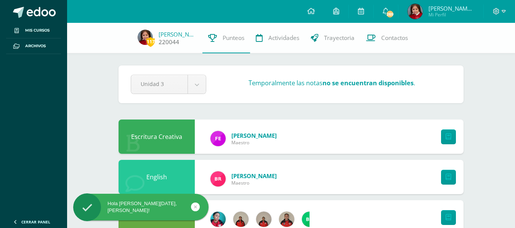
click at [181, 37] on link "[PERSON_NAME]" at bounding box center [177, 34] width 38 height 8
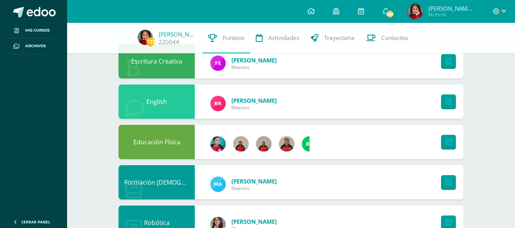
scroll to position [76, 0]
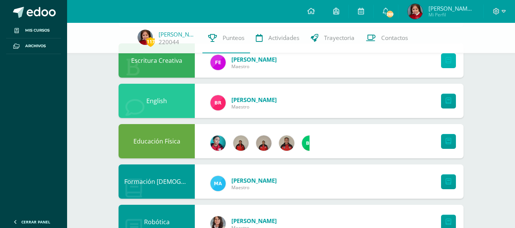
click at [449, 61] on icon at bounding box center [448, 61] width 6 height 6
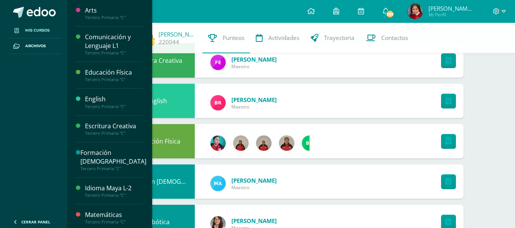
click at [35, 30] on span "Mis cursos" at bounding box center [37, 30] width 24 height 6
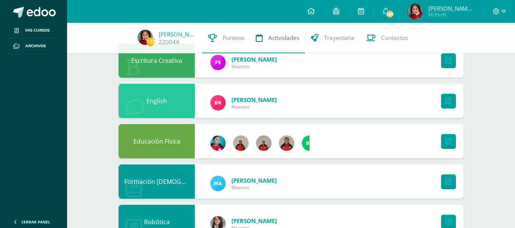
click at [286, 38] on span "Actividades" at bounding box center [283, 38] width 31 height 8
click at [338, 40] on span "Trayectoria" at bounding box center [339, 38] width 30 height 8
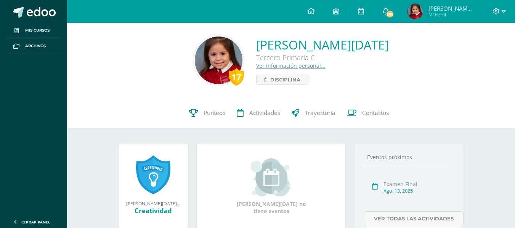
click at [389, 9] on icon at bounding box center [386, 11] width 6 height 7
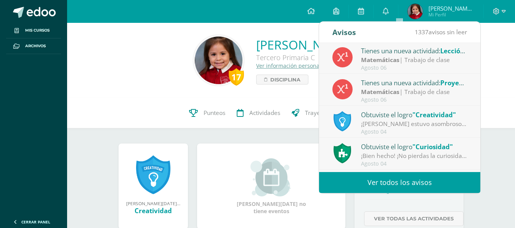
scroll to position [114, 0]
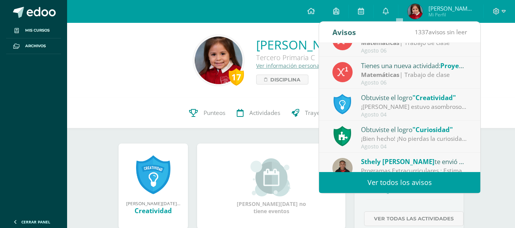
click at [378, 101] on div "Obtuviste el logro "Creatividad"" at bounding box center [414, 98] width 106 height 10
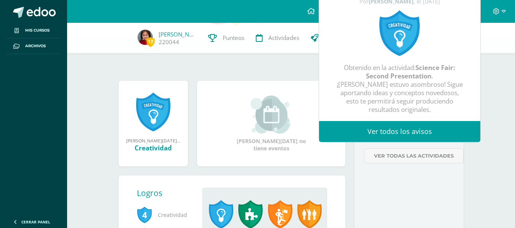
scroll to position [76, 0]
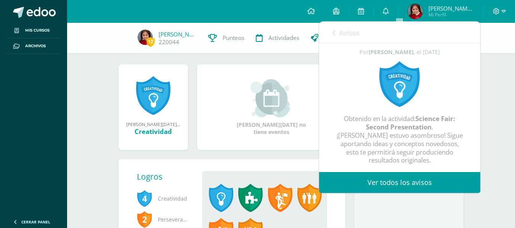
click at [331, 32] on div "Avisos 1336 avisos sin leer Avisos" at bounding box center [399, 32] width 161 height 21
click at [332, 32] on icon at bounding box center [333, 33] width 3 height 6
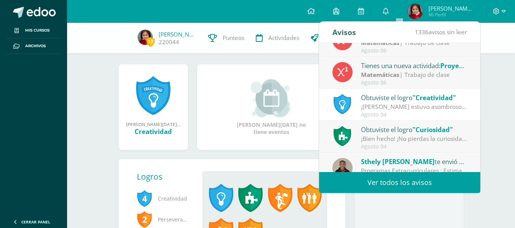
click at [396, 139] on div "¡Bien hecho! ¡No pierdas la curiosidad! Sigue investigando y realizando pregunt…" at bounding box center [414, 138] width 106 height 9
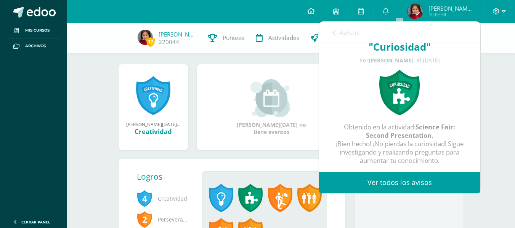
click at [334, 34] on icon at bounding box center [333, 33] width 3 height 6
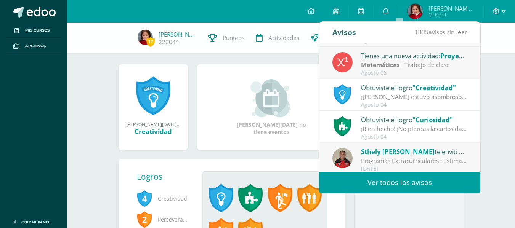
scroll to position [127, 0]
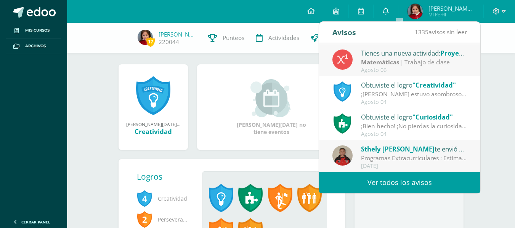
click at [389, 11] on icon at bounding box center [386, 11] width 6 height 7
click at [389, 9] on icon at bounding box center [386, 11] width 6 height 7
click at [496, 50] on div "17 Emma Gil 220044 Punteos Actividades Trayectoria Contactos" at bounding box center [257, 38] width 515 height 30
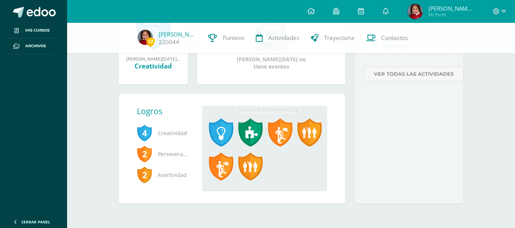
scroll to position [0, 0]
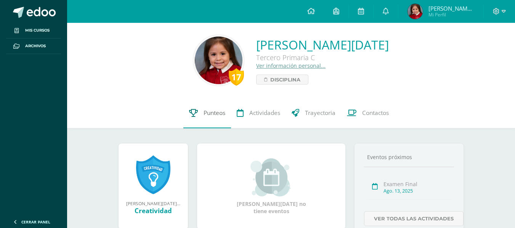
click at [213, 107] on link "Punteos" at bounding box center [207, 113] width 48 height 30
click at [212, 112] on span "Punteos" at bounding box center [214, 113] width 22 height 8
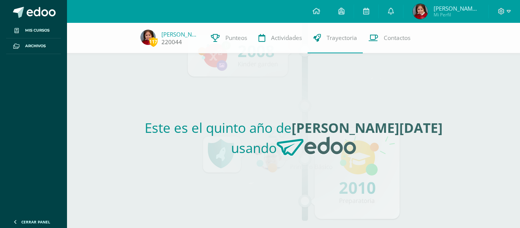
click at [158, 39] on span "117" at bounding box center [153, 42] width 8 height 10
click at [384, 39] on span "Contactos" at bounding box center [397, 38] width 27 height 8
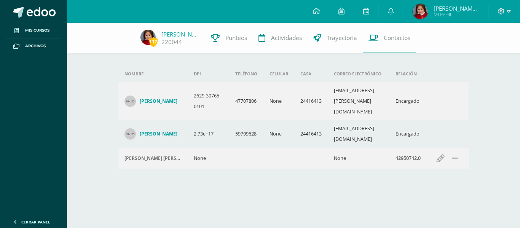
click at [314, 37] on icon at bounding box center [318, 38] width 8 height 8
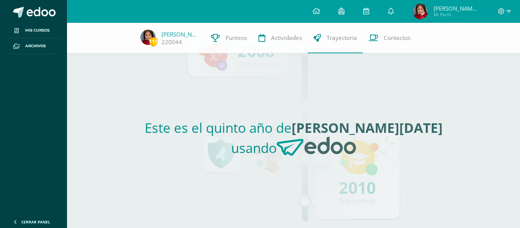
click at [262, 39] on link "Actividades" at bounding box center [280, 38] width 55 height 30
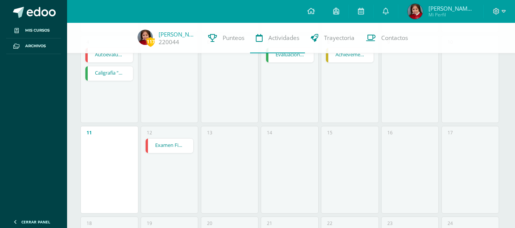
scroll to position [182, 0]
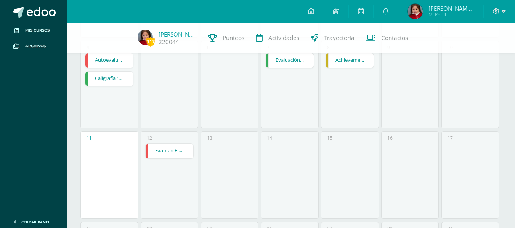
click at [167, 151] on link "Examen Final" at bounding box center [170, 151] width 48 height 14
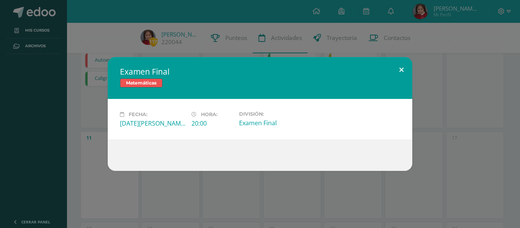
click at [401, 71] on button at bounding box center [402, 70] width 22 height 26
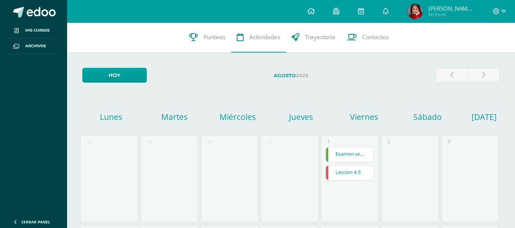
scroll to position [0, 0]
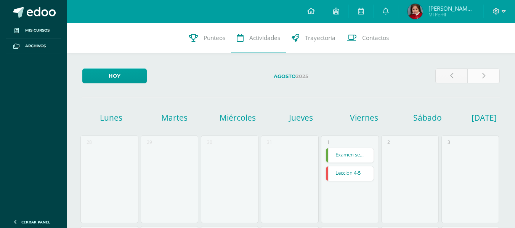
click at [480, 72] on link at bounding box center [483, 76] width 32 height 15
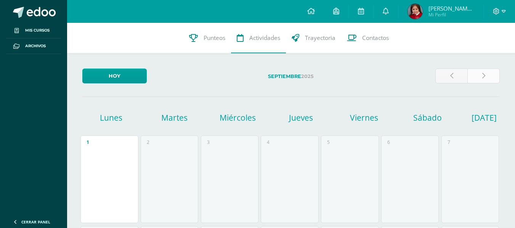
click at [485, 77] on link at bounding box center [483, 76] width 32 height 15
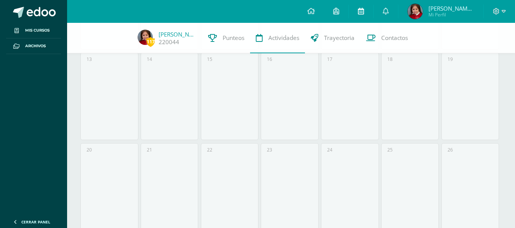
scroll to position [182, 0]
click at [324, 9] on link at bounding box center [311, 11] width 26 height 23
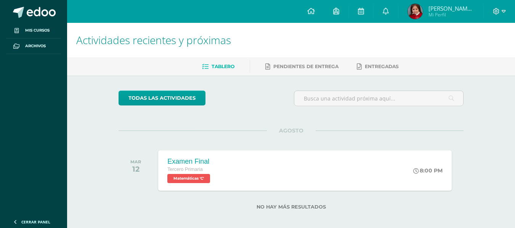
click at [258, 88] on div "todas las Actividades No tienes actividades Échale un vistazo a los demás perío…" at bounding box center [290, 154] width 375 height 159
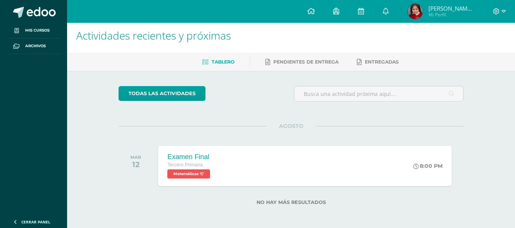
scroll to position [6, 0]
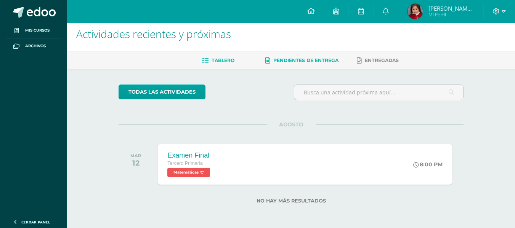
click at [318, 62] on span "Pendientes de entrega" at bounding box center [305, 61] width 65 height 6
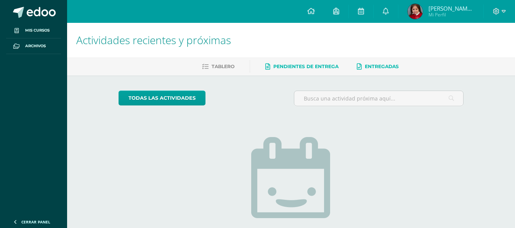
click at [380, 69] on span "Entregadas" at bounding box center [382, 67] width 34 height 6
click at [315, 12] on icon at bounding box center [311, 11] width 8 height 7
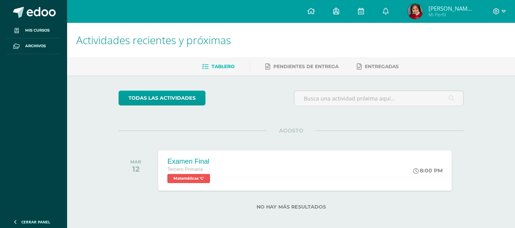
click at [503, 9] on icon at bounding box center [503, 11] width 4 height 7
click at [315, 11] on icon at bounding box center [311, 11] width 8 height 7
click at [285, 67] on span "Pendientes de entrega" at bounding box center [305, 67] width 65 height 6
click at [364, 10] on icon at bounding box center [361, 11] width 6 height 7
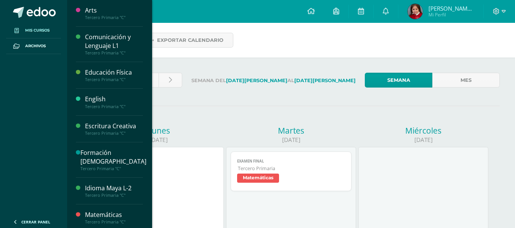
click at [35, 32] on span "Mis cursos" at bounding box center [37, 30] width 24 height 6
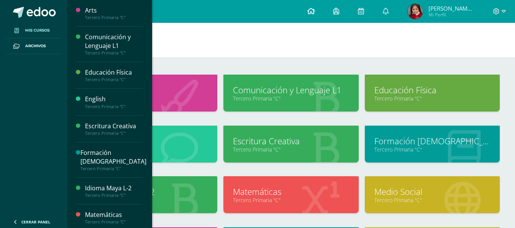
click at [324, 16] on link at bounding box center [311, 11] width 26 height 23
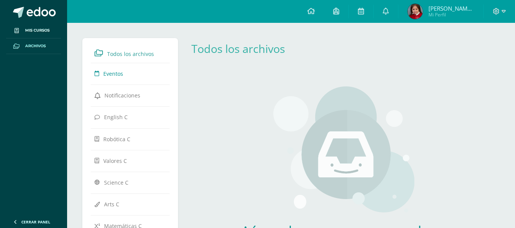
click at [117, 74] on span "Eventos" at bounding box center [113, 73] width 20 height 7
click at [112, 75] on span "Eventos" at bounding box center [113, 73] width 20 height 7
